Goal: Contribute content

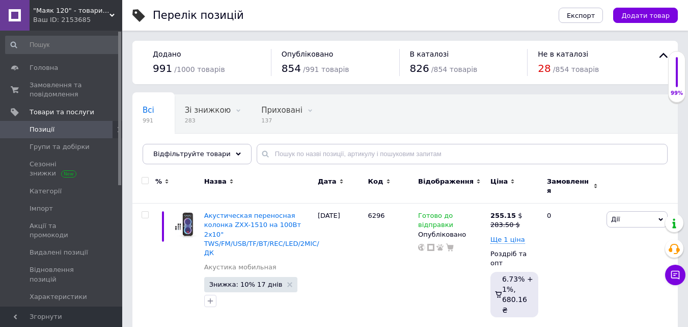
click at [305, 140] on div "Всі 991 Зі знижкою 283 Видалити Редагувати Приховані 137 Видалити Редагувати Оп…" at bounding box center [405, 134] width 546 height 84
click at [305, 151] on input "text" at bounding box center [462, 154] width 411 height 20
paste input "DR-12"
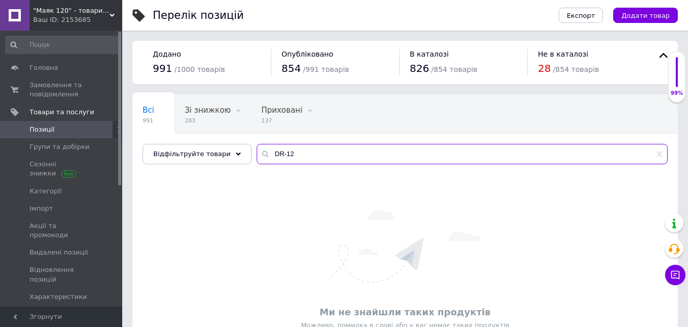
type input "DR-12"
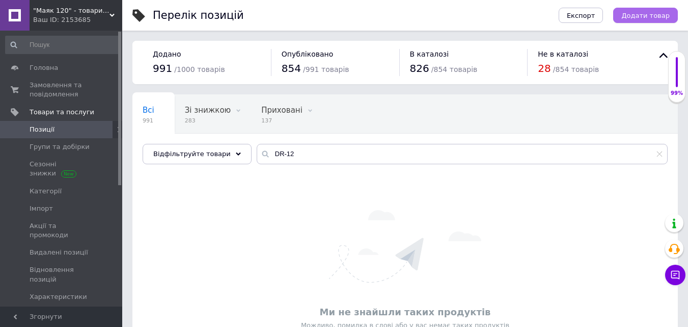
click at [651, 20] on button "Додати товар" at bounding box center [645, 15] width 65 height 15
click at [651, 20] on html ""Маяк 120" - товари для дому Ваш ID: 2153685 Сайт "Маяк 120" - товари для дому …" at bounding box center [344, 190] width 688 height 381
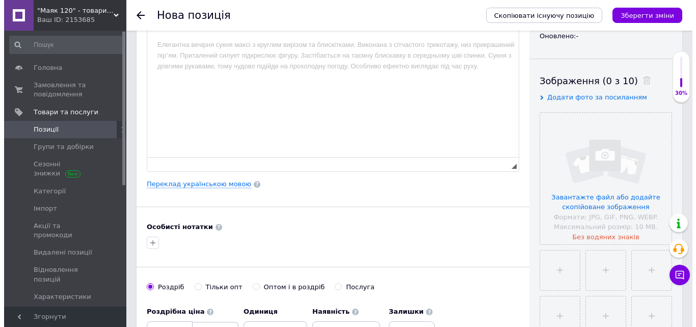
scroll to position [153, 0]
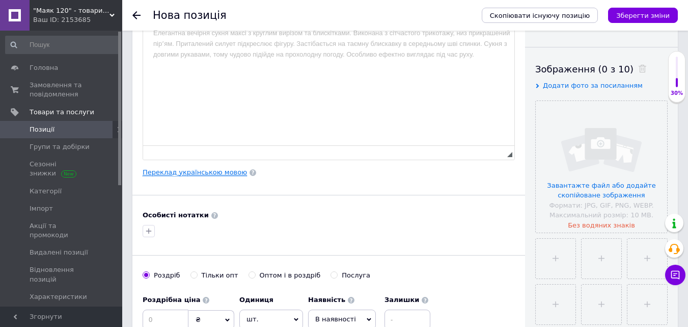
click at [219, 174] on link "Переклад українською мовою" at bounding box center [195, 172] width 104 height 8
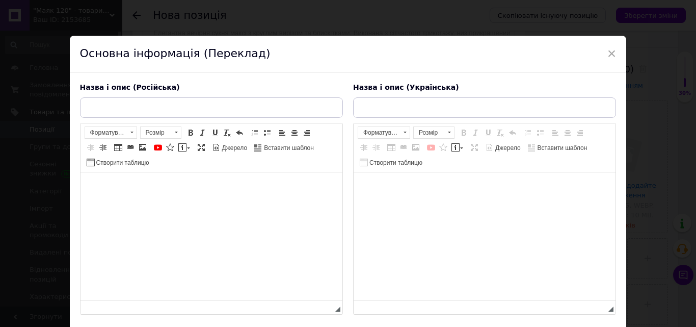
scroll to position [0, 0]
click at [437, 203] on html at bounding box center [484, 187] width 262 height 31
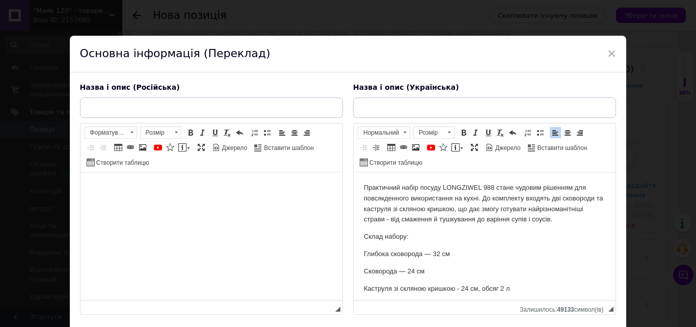
click at [238, 203] on html at bounding box center [211, 187] width 262 height 31
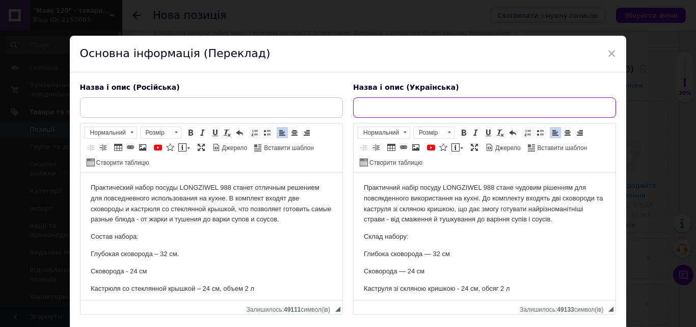
click at [406, 105] on input "text" at bounding box center [484, 107] width 263 height 20
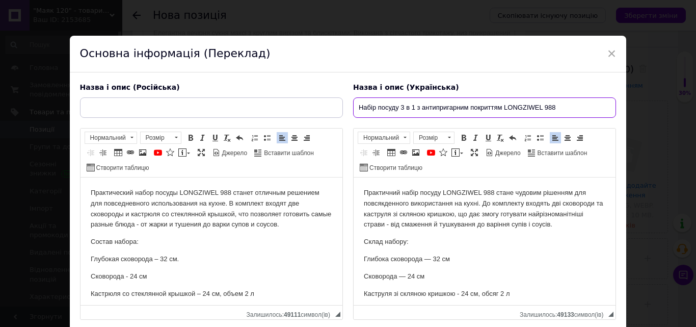
click at [410, 110] on input "Набір посуду 3 в 1 з антипригарним покриттям LONGZIWEL 988" at bounding box center [484, 107] width 263 height 20
click at [443, 104] on input "Набір посуду 3в1 з антипригарним покриттям LONGZIWEL 988" at bounding box center [484, 107] width 263 height 20
type input "Набір посуду 3в1 з антипригарним покриттям LONGZIWEL 988"
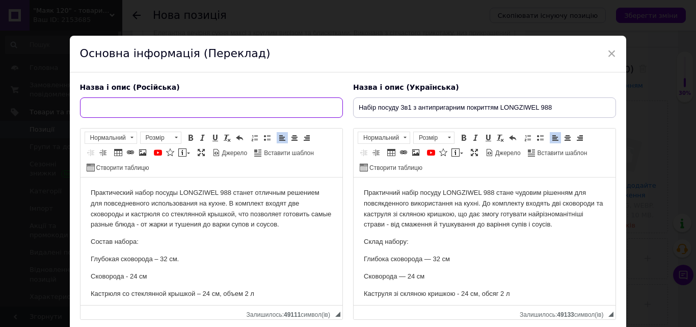
click at [210, 105] on input "text" at bounding box center [211, 107] width 263 height 20
paste input "Набор посуды 3в1 с антипригарным покрытием LONGZIWEL 988"
type input "Набор посуды 3в1 с антипригарным покрытием LONGZIWEL 988"
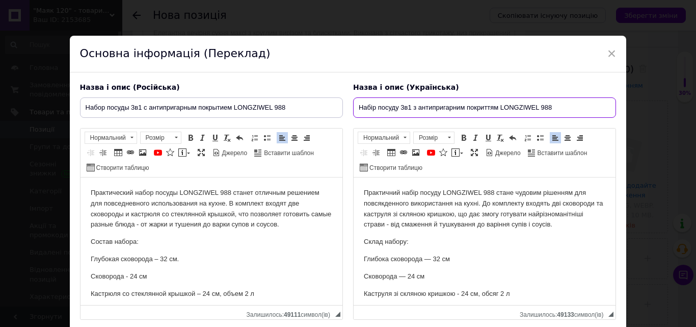
click at [527, 104] on input "Набір посуду 3в1 з антипригарним покриттям LONGZIWEL 988" at bounding box center [484, 107] width 263 height 20
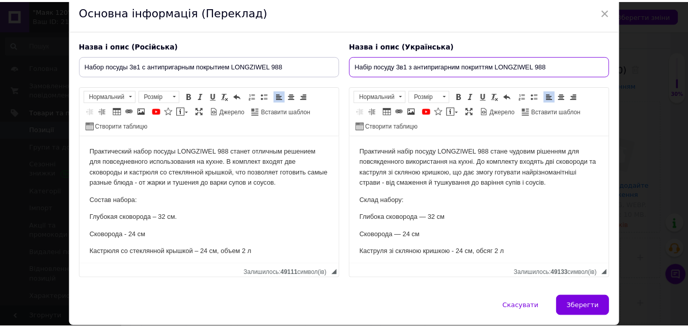
scroll to position [77, 0]
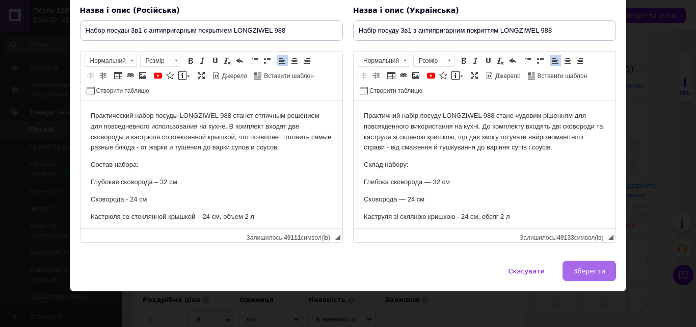
click at [592, 274] on span "Зберегти" at bounding box center [589, 271] width 32 height 8
type input "Набор посуды 3в1 с антипригарным покрытием LONGZIWEL 988"
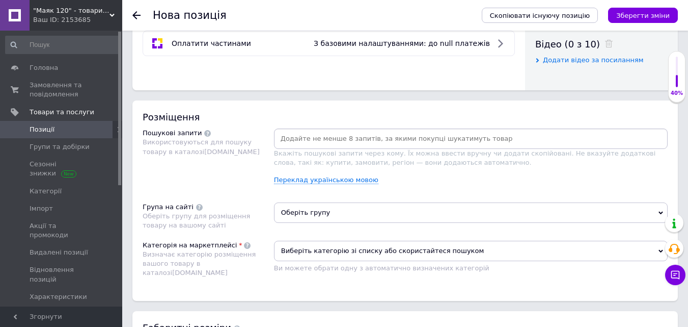
scroll to position [560, 0]
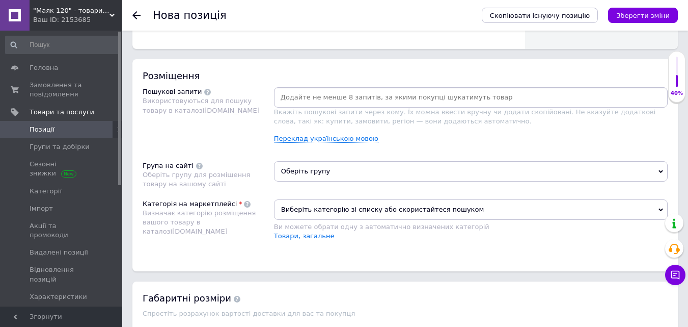
click at [310, 93] on input at bounding box center [471, 97] width 390 height 15
paste input "Набір посуду 3в1 з антипригарним покриттям LONGZIWEL 988"
type input "Набір посуду 3в1 з антипригарним покриттям LONGZIWEL 988"
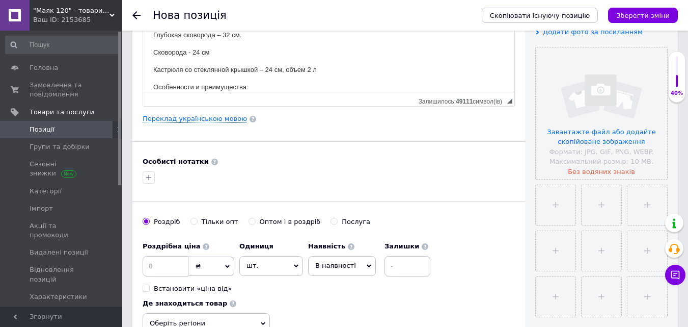
scroll to position [0, 0]
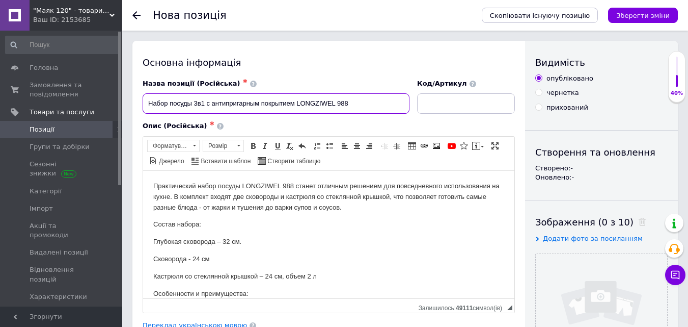
click at [209, 103] on input "Набор посуды 3в1 с антипригарным покрытием LONGZIWEL 988" at bounding box center [276, 103] width 267 height 20
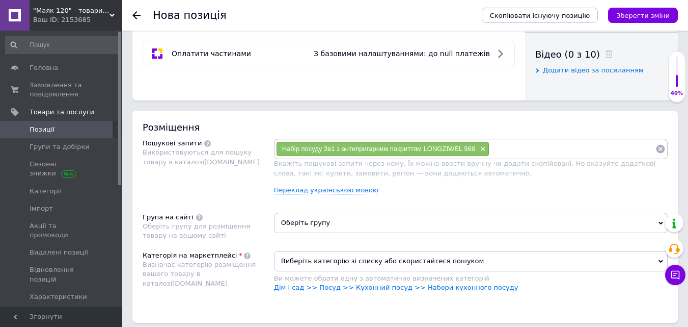
scroll to position [509, 0]
click at [557, 145] on input at bounding box center [573, 148] width 166 height 15
paste input "Набор посуды 3в1 с антипригарным покрытием LONGZIWEL 988"
type input "Набор посуды 3в1 с антипригарным покрытием LONGZIWEL 988"
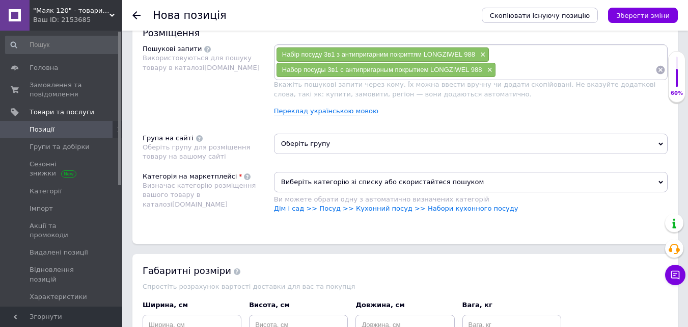
scroll to position [611, 0]
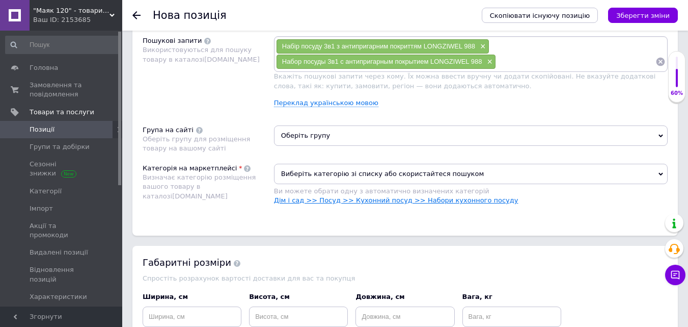
click at [451, 200] on link "Дім і сад >> Посуд >> Кухонний посуд >> Набори кухонного посуду" at bounding box center [396, 200] width 245 height 8
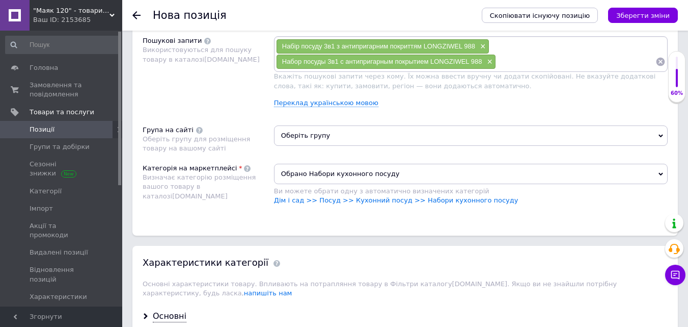
click at [345, 137] on span "Оберіть групу" at bounding box center [471, 135] width 394 height 20
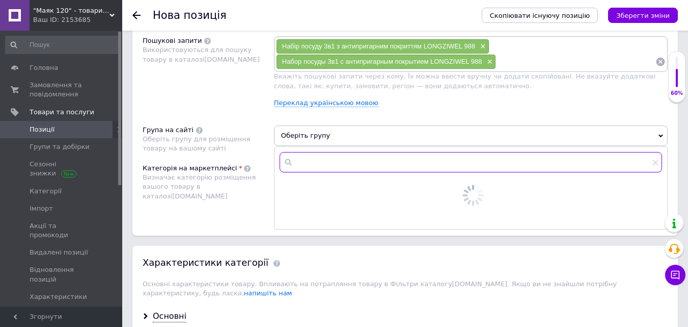
click at [352, 158] on input "text" at bounding box center [471, 162] width 383 height 20
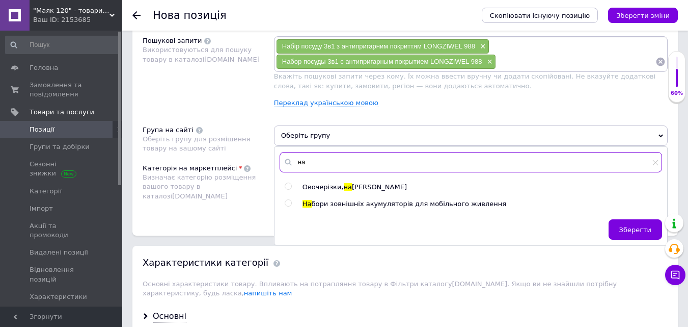
type input "н"
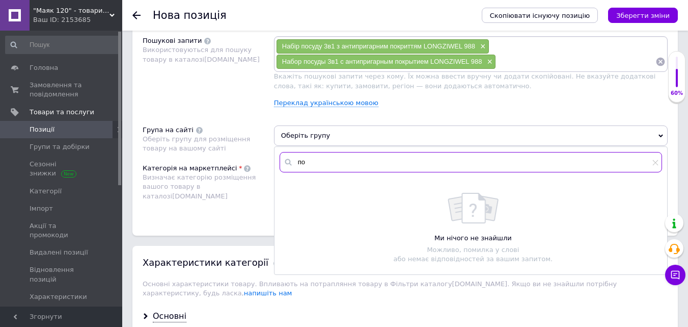
type input "п"
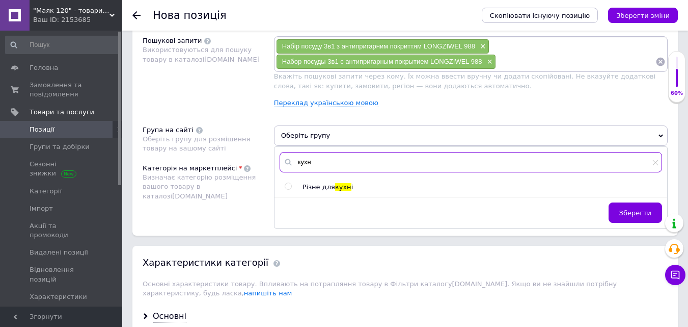
type input "кухн"
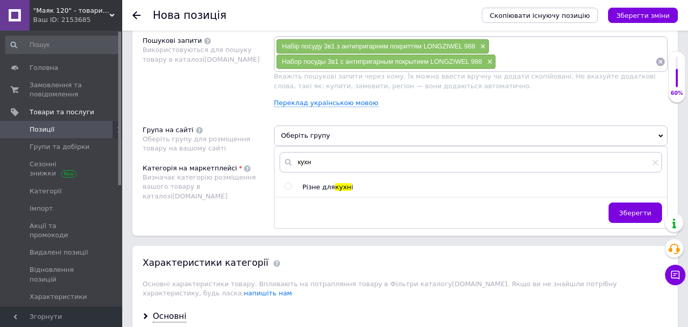
click at [337, 188] on span "кухн" at bounding box center [343, 187] width 16 height 8
radio input "true"
click at [644, 204] on button "Зберегти" at bounding box center [635, 212] width 53 height 20
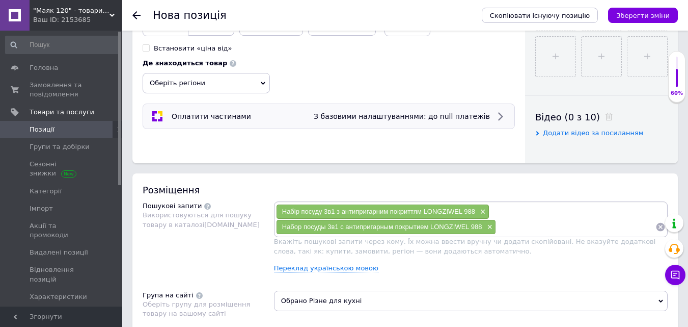
scroll to position [408, 0]
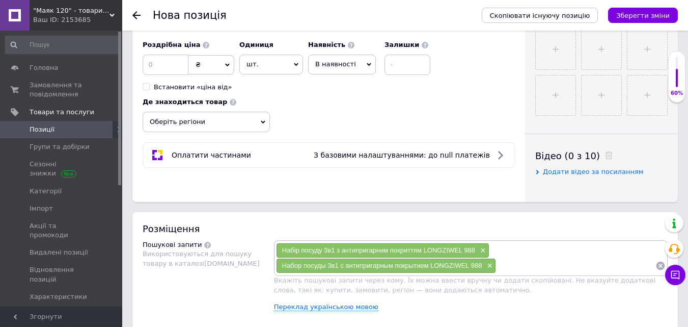
click at [221, 123] on span "Оберіть регіони" at bounding box center [206, 122] width 127 height 20
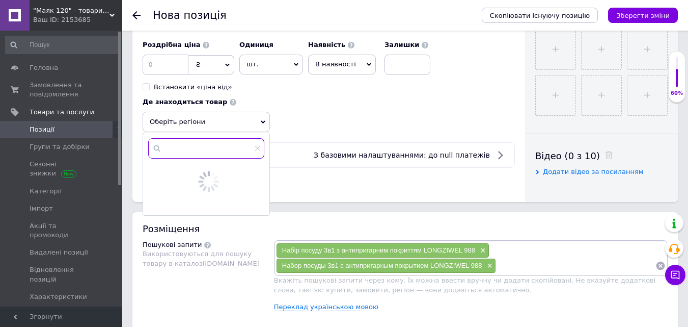
click at [193, 156] on input "text" at bounding box center [206, 148] width 116 height 20
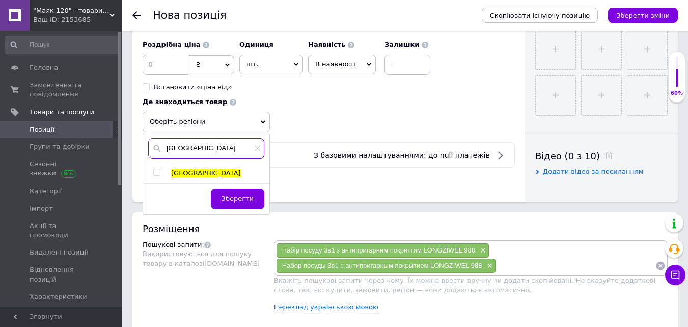
type input "[GEOGRAPHIC_DATA]"
click at [183, 175] on span "[GEOGRAPHIC_DATA]" at bounding box center [206, 173] width 70 height 8
checkbox input "true"
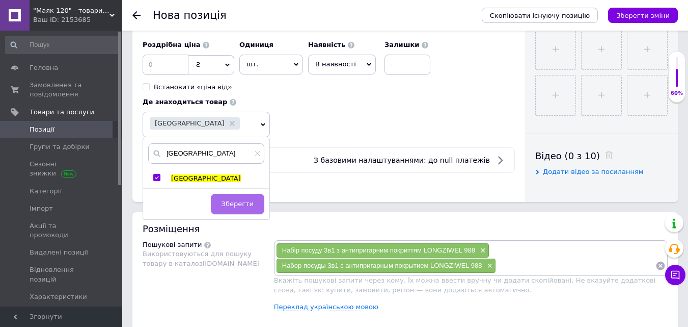
click at [239, 203] on span "Зберегти" at bounding box center [238, 204] width 32 height 8
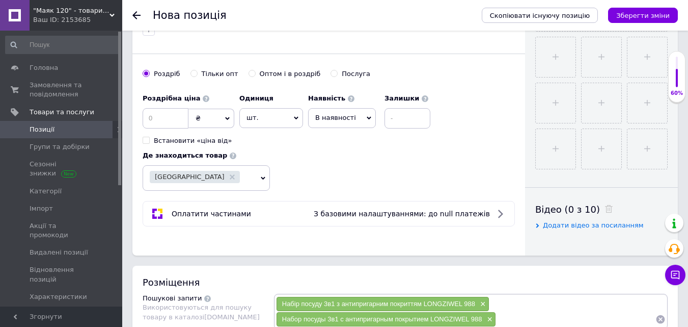
scroll to position [306, 0]
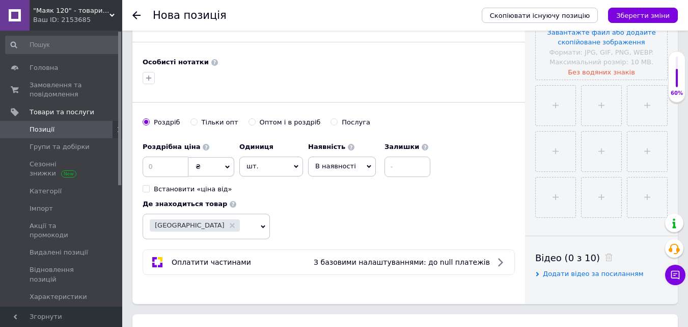
click at [213, 168] on span "₴" at bounding box center [211, 166] width 46 height 19
click at [205, 186] on li "$" at bounding box center [211, 187] width 45 height 14
click at [270, 119] on div "Оптом і в роздріб" at bounding box center [290, 122] width 61 height 9
click at [255, 119] on input "Оптом і в роздріб" at bounding box center [252, 121] width 7 height 7
radio input "true"
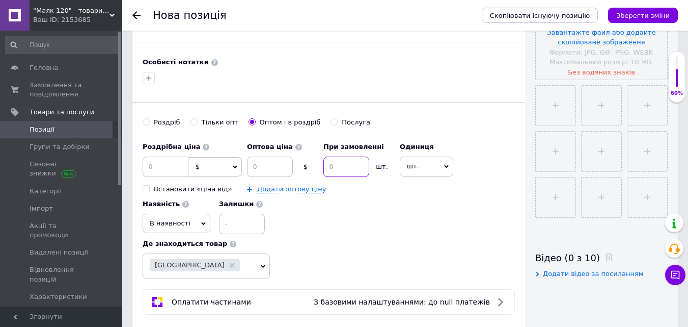
click at [345, 174] on input at bounding box center [346, 166] width 46 height 20
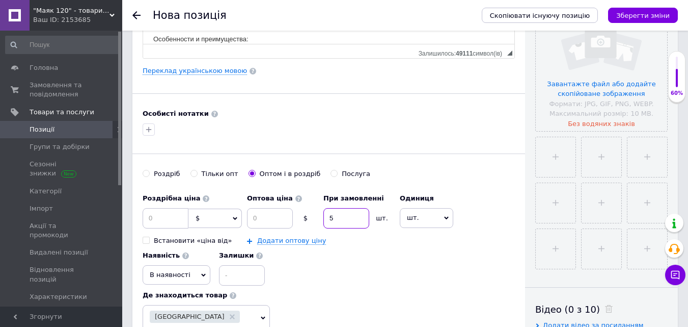
scroll to position [255, 0]
type input "5"
click at [276, 216] on input at bounding box center [270, 217] width 46 height 20
type input "15.58"
click at [163, 228] on div "Роздрібна ціна $ EUR CHF ₴ GBP ¥ PLN ₸ MDL HUF KGS CNY TRY KRW lei Встановити «…" at bounding box center [192, 216] width 99 height 57
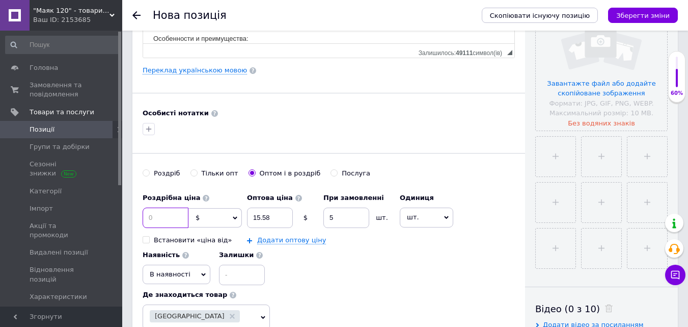
click at [175, 218] on input at bounding box center [166, 217] width 46 height 20
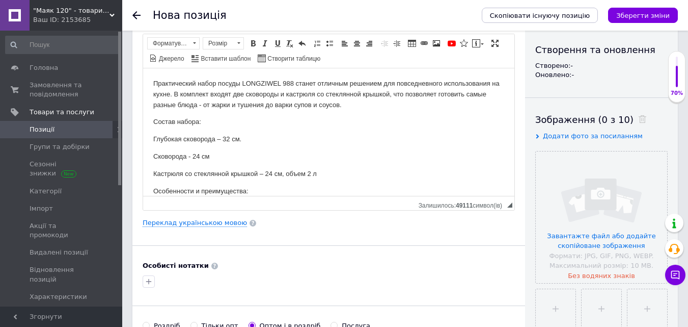
scroll to position [102, 0]
type input "19.48"
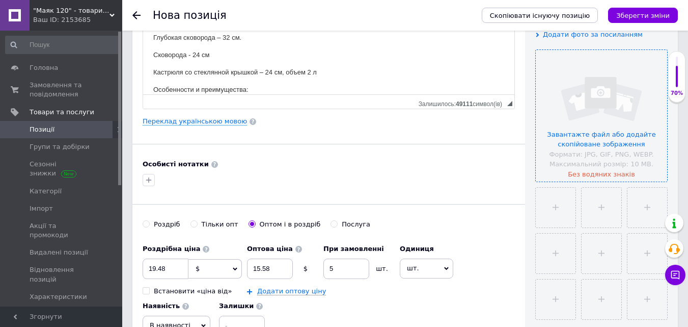
click at [590, 142] on input "file" at bounding box center [601, 115] width 131 height 131
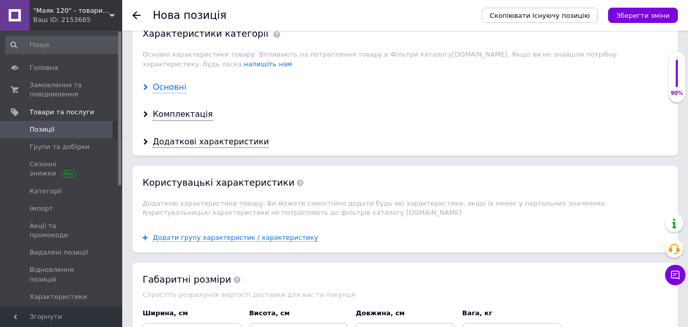
scroll to position [849, 0]
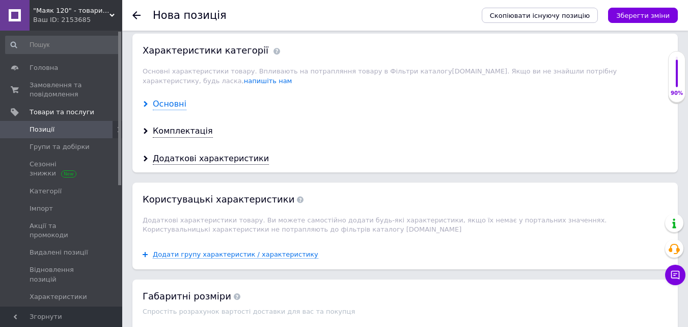
click at [170, 98] on div "Основні" at bounding box center [170, 104] width 34 height 12
click at [174, 100] on div "Основні" at bounding box center [170, 104] width 34 height 12
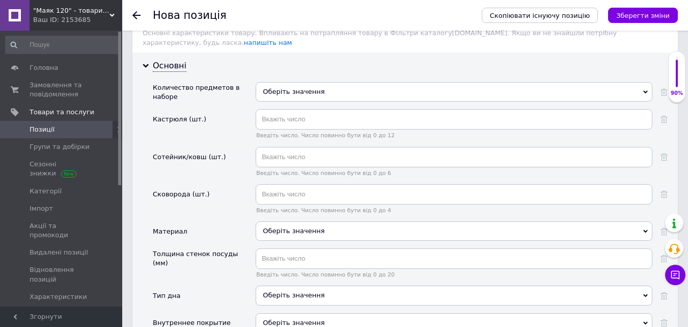
scroll to position [900, 0]
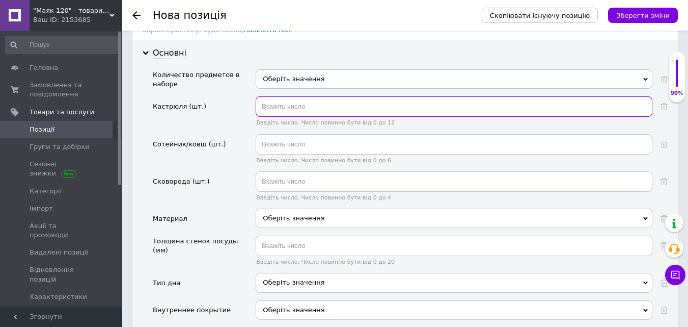
click at [300, 105] on input "text" at bounding box center [454, 106] width 397 height 20
type input "1"
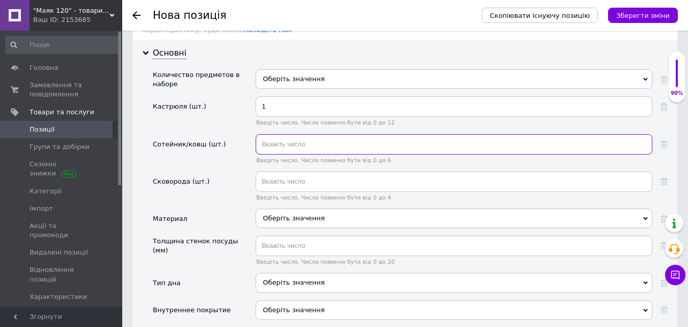
click at [292, 138] on input "text" at bounding box center [454, 144] width 397 height 20
type input "1"
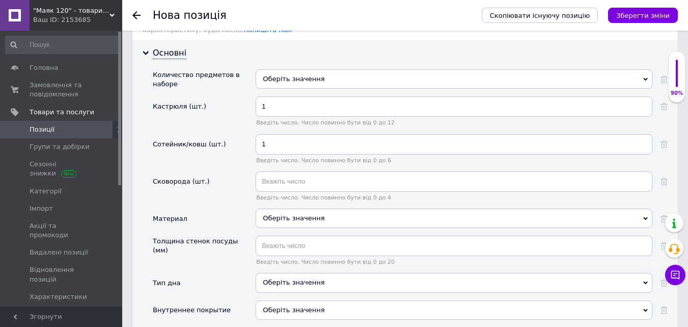
click at [286, 159] on div "1 Введіть число. Число повинно бути від 0 до 6" at bounding box center [454, 152] width 397 height 37
click at [285, 175] on input "text" at bounding box center [454, 181] width 397 height 20
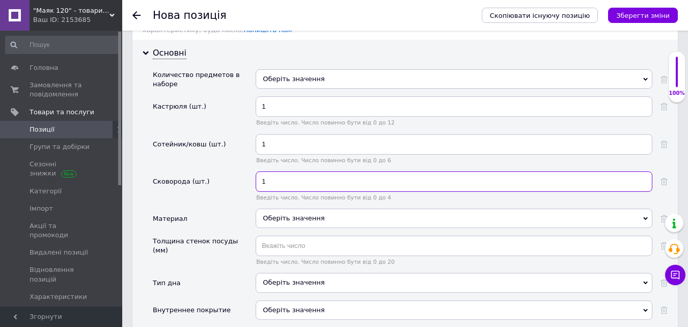
type input "1"
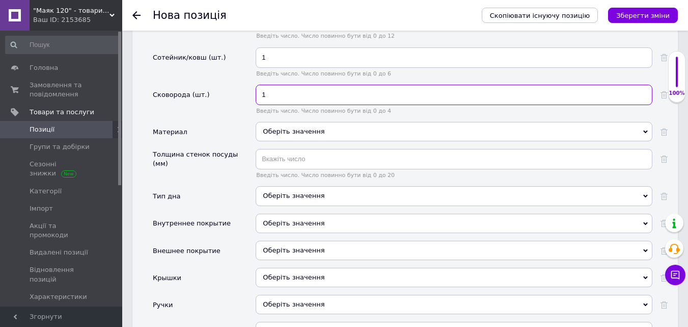
scroll to position [1053, 0]
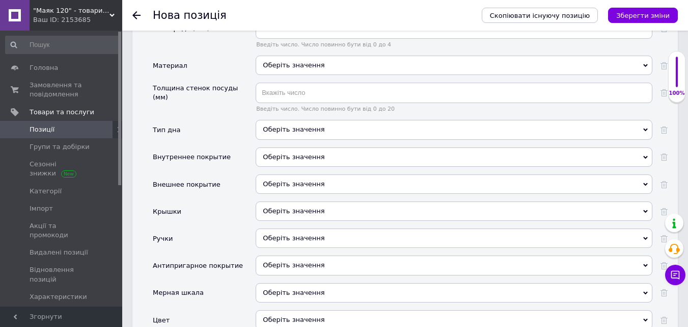
click at [312, 120] on div "Оберіть значення" at bounding box center [454, 129] width 397 height 19
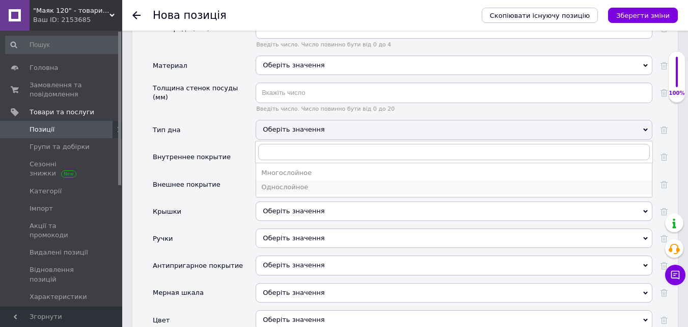
click at [304, 182] on div "Однослойное" at bounding box center [454, 186] width 386 height 9
drag, startPoint x: 304, startPoint y: 181, endPoint x: 274, endPoint y: 210, distance: 41.4
click at [304, 181] on div "Оберіть значення" at bounding box center [454, 183] width 397 height 19
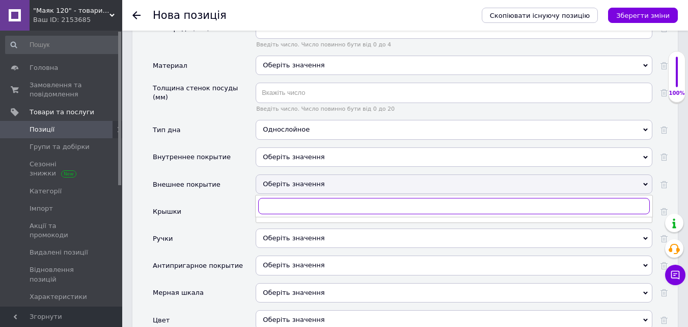
scroll to position [1206, 0]
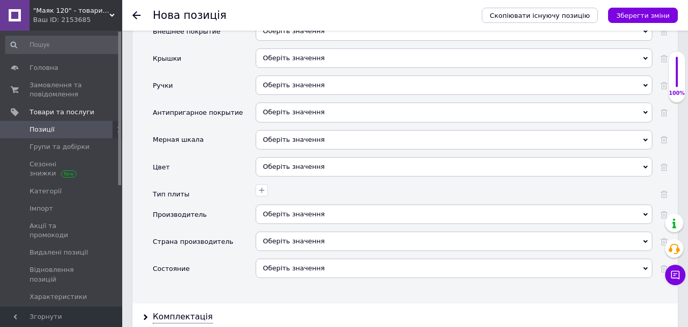
click at [277, 265] on div "Оберіть значення" at bounding box center [454, 267] width 397 height 19
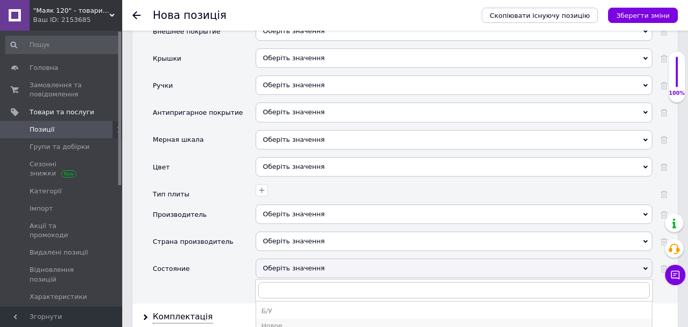
click at [273, 321] on div "Новое" at bounding box center [454, 325] width 386 height 9
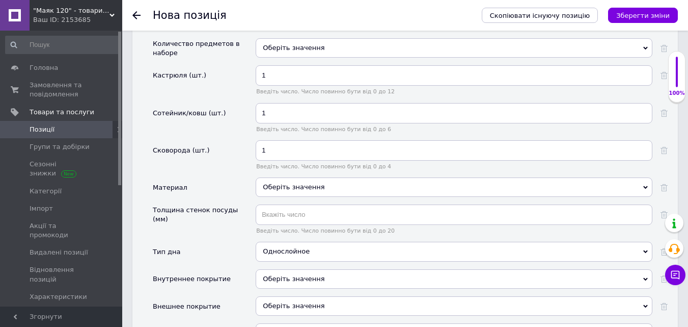
scroll to position [849, 0]
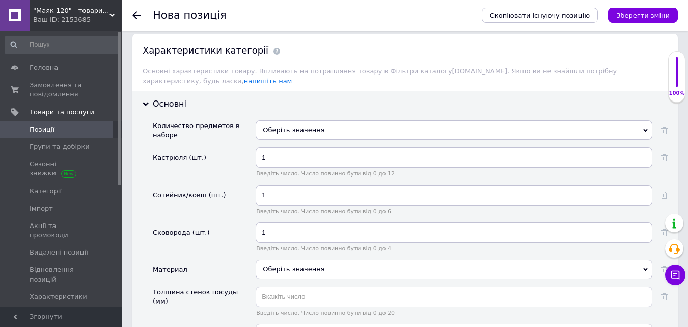
click at [283, 259] on div "Оберіть значення" at bounding box center [454, 268] width 397 height 19
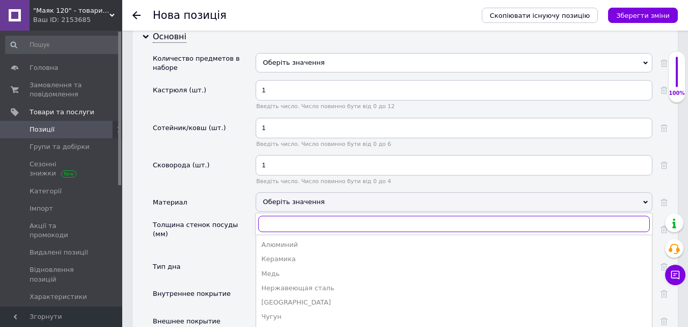
scroll to position [1002, 0]
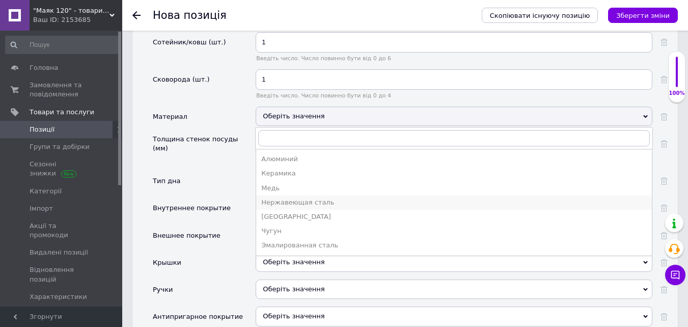
click at [287, 198] on div "Нержавеющая сталь" at bounding box center [454, 202] width 386 height 9
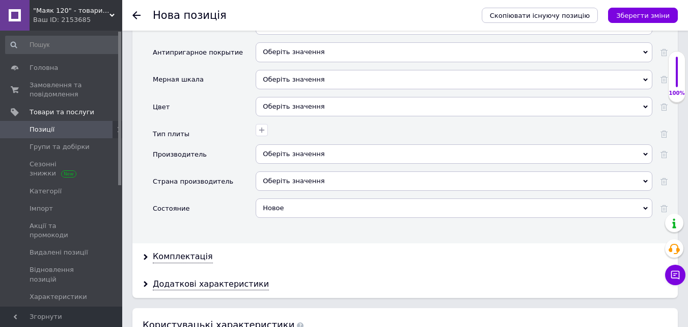
scroll to position [1308, 0]
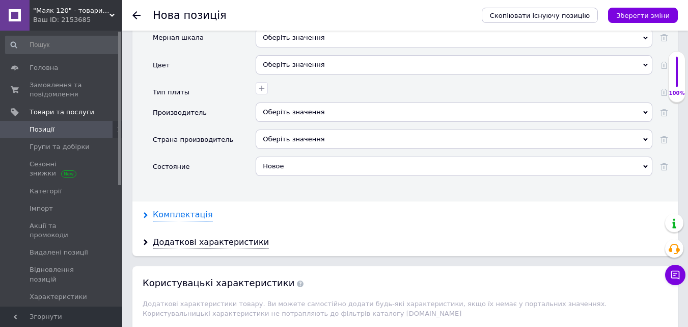
click at [198, 209] on div "Комплектація" at bounding box center [183, 215] width 60 height 12
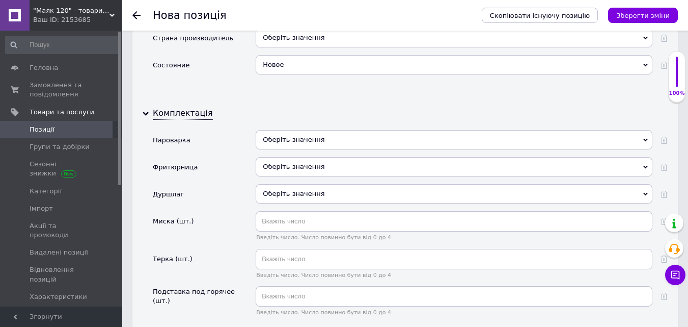
scroll to position [1409, 0]
click at [188, 107] on div "Комплектація" at bounding box center [183, 113] width 60 height 12
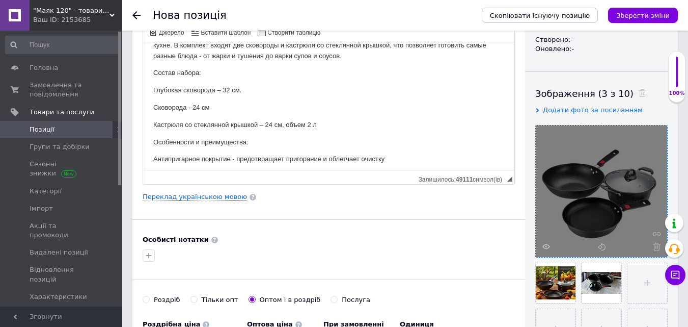
scroll to position [34, 0]
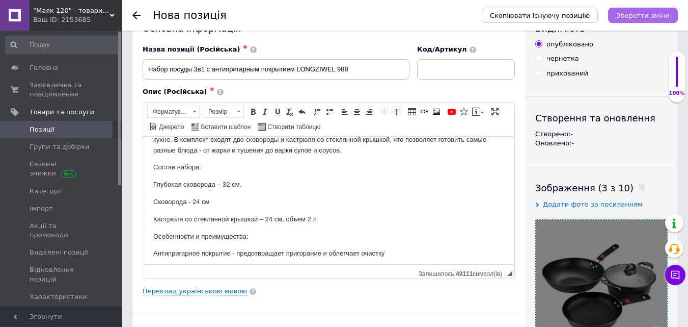
click at [645, 12] on icon "Зберегти зміни" at bounding box center [642, 16] width 53 height 8
drag, startPoint x: 645, startPoint y: 12, endPoint x: 695, endPoint y: 151, distance: 148.2
click at [645, 12] on div "Зберегти зміни" at bounding box center [643, 15] width 70 height 15
